Goal: Task Accomplishment & Management: Use online tool/utility

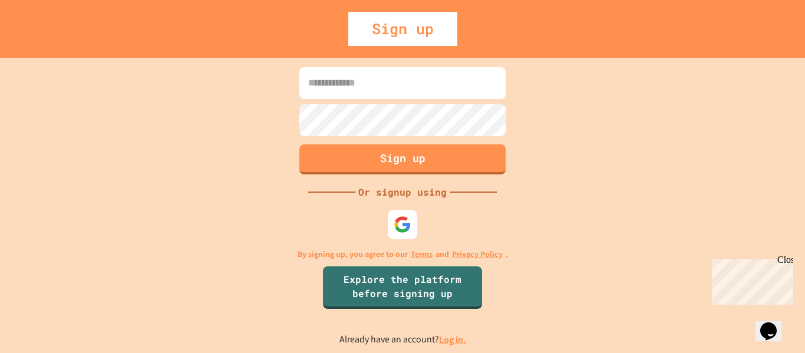
click at [419, 69] on input at bounding box center [402, 83] width 206 height 32
type input "**********"
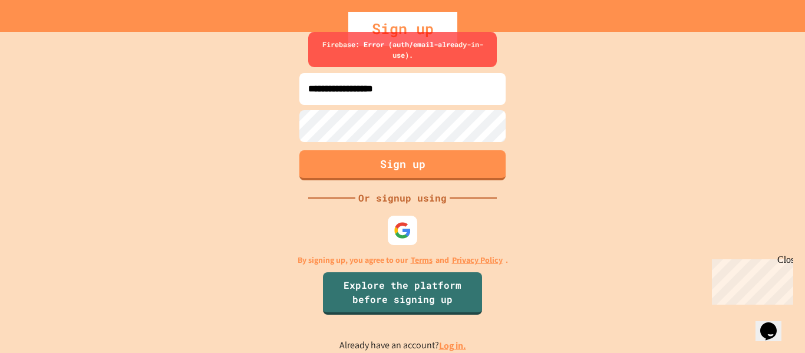
click at [437, 92] on input "**********" at bounding box center [402, 89] width 206 height 32
click at [444, 345] on link "Log in." at bounding box center [452, 345] width 27 height 12
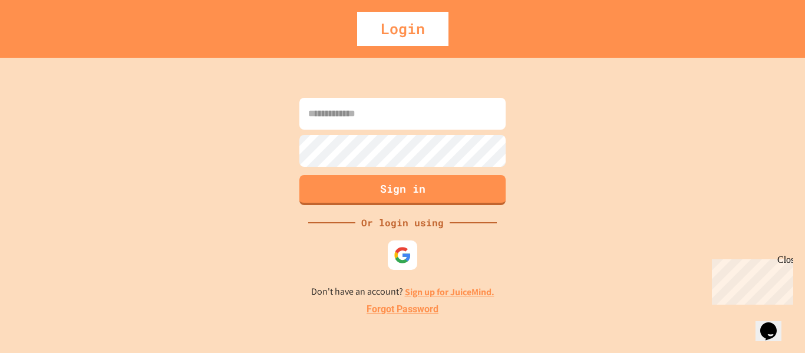
click at [421, 118] on input at bounding box center [402, 114] width 206 height 32
type input "**********"
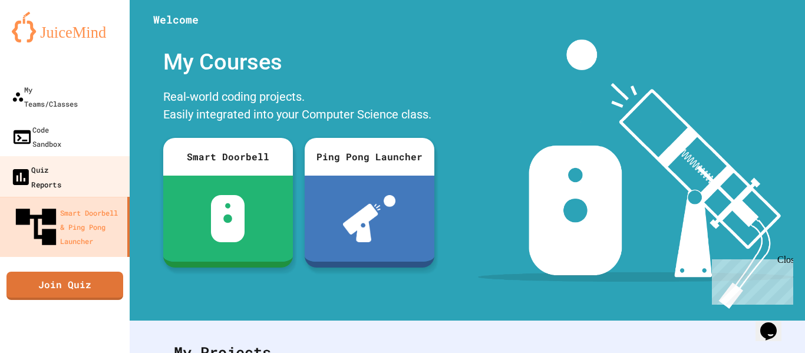
click at [99, 156] on link "Quiz Reports" at bounding box center [65, 176] width 134 height 41
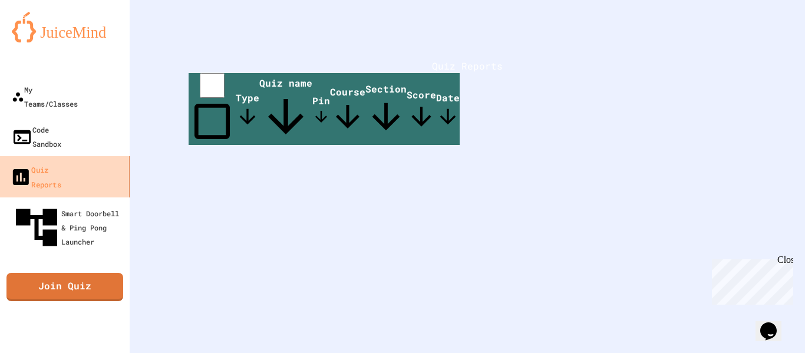
click at [99, 156] on link "Quiz Reports" at bounding box center [65, 176] width 134 height 41
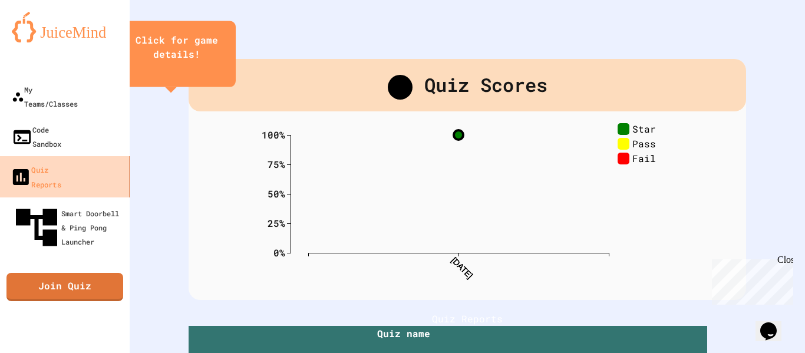
click at [99, 156] on link "Quiz Reports" at bounding box center [65, 176] width 134 height 41
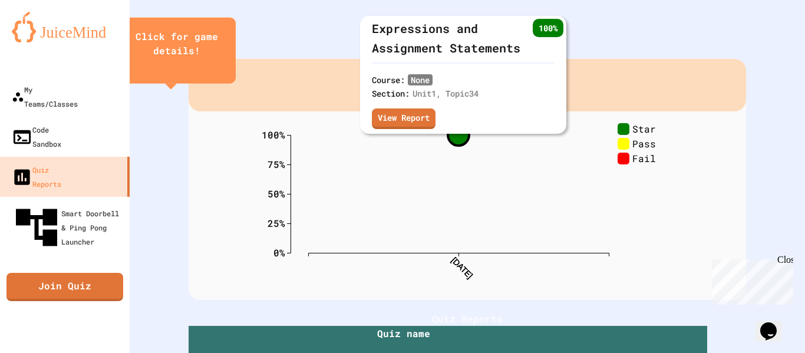
click at [461, 138] on circle at bounding box center [458, 134] width 21 height 21
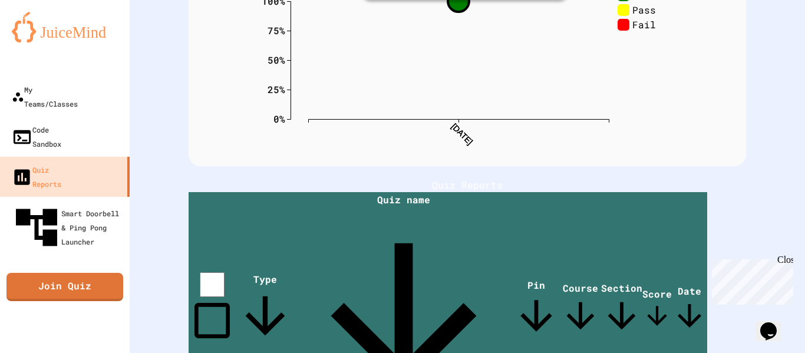
scroll to position [135, 0]
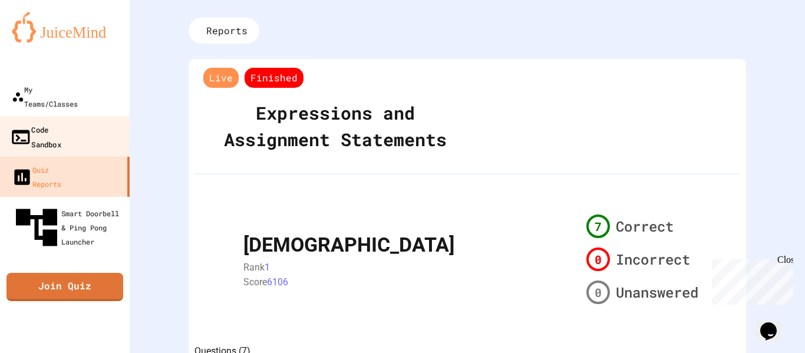
click at [12, 130] on icon at bounding box center [21, 137] width 18 height 14
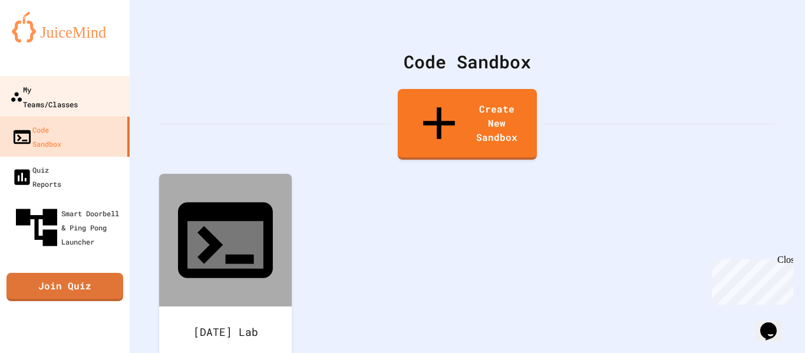
click at [78, 84] on div "My Teams/Classes" at bounding box center [44, 96] width 68 height 29
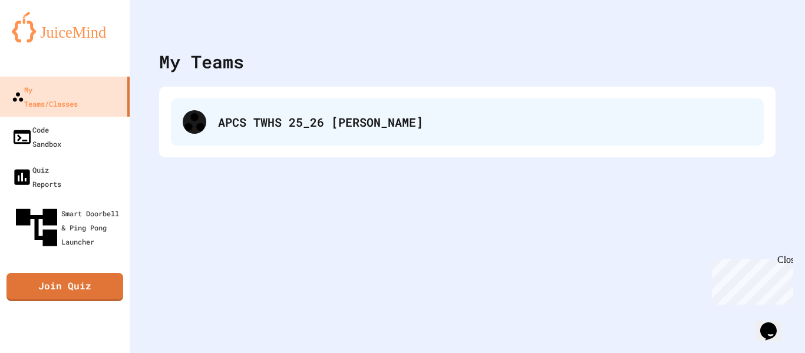
click at [243, 125] on div "APCS TWHS 25_26 [PERSON_NAME]" at bounding box center [485, 122] width 534 height 18
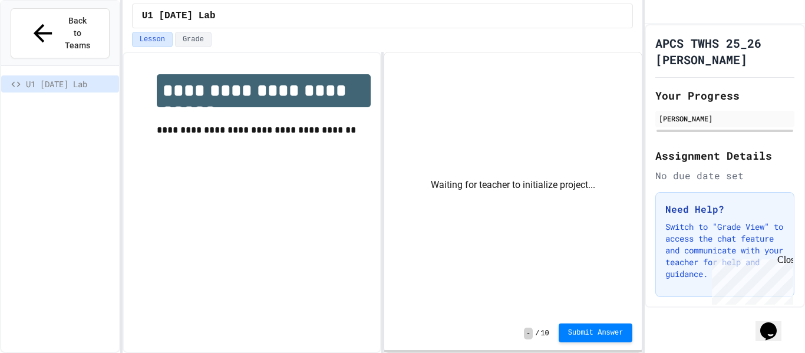
click at [600, 336] on span "Submit Answer" at bounding box center [595, 332] width 55 height 9
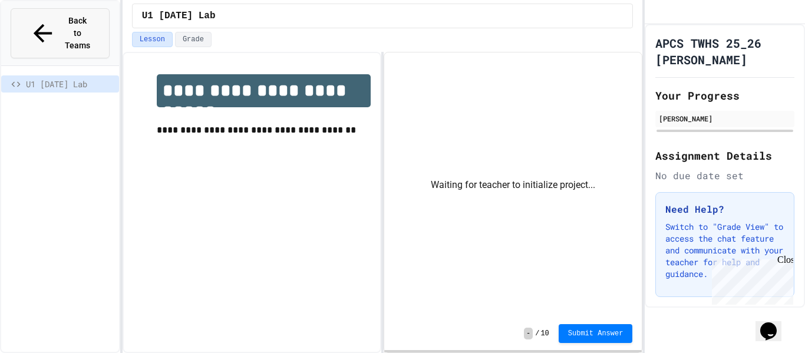
click at [70, 25] on span "Back to Teams" at bounding box center [78, 33] width 28 height 37
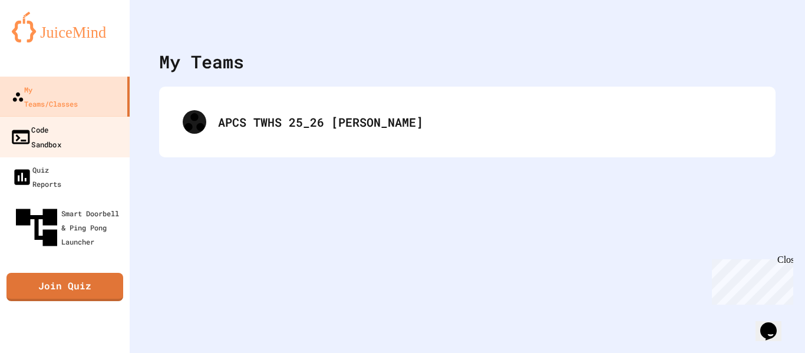
click at [61, 122] on div "Code Sandbox" at bounding box center [35, 136] width 51 height 29
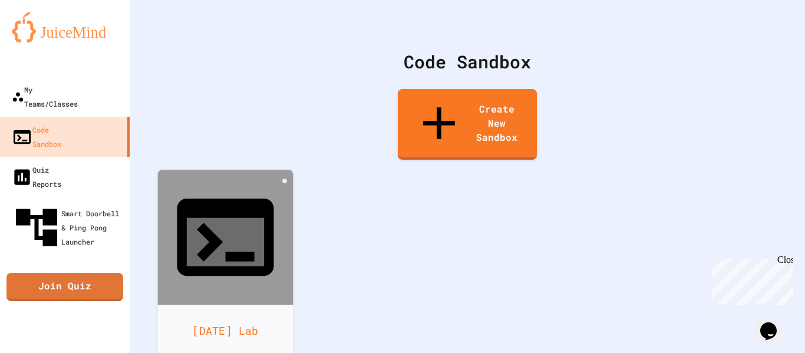
click at [257, 305] on div "[DATE] Lab" at bounding box center [225, 331] width 135 height 52
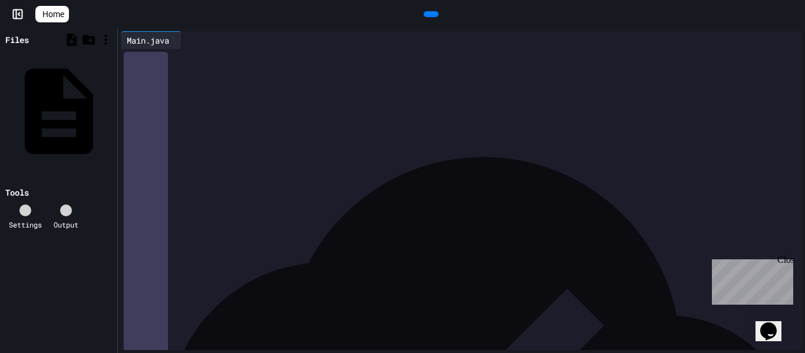
scroll to position [38, 0]
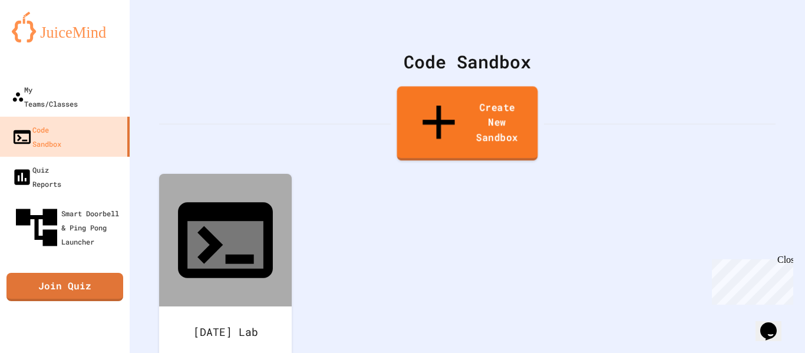
click at [476, 97] on link "Create New Sandbox" at bounding box center [466, 123] width 141 height 74
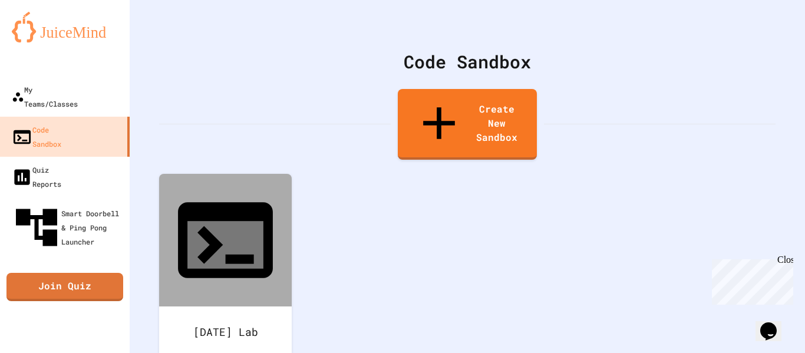
scroll to position [61, 0]
